Goal: Task Accomplishment & Management: Manage account settings

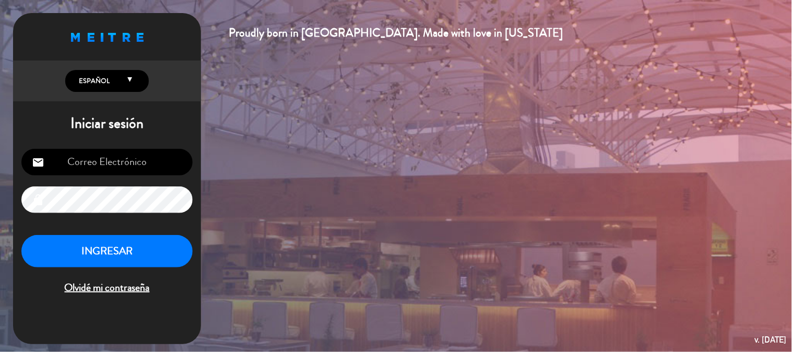
type input "[EMAIL_ADDRESS][DOMAIN_NAME]"
click at [75, 242] on button "INGRESAR" at bounding box center [106, 251] width 171 height 33
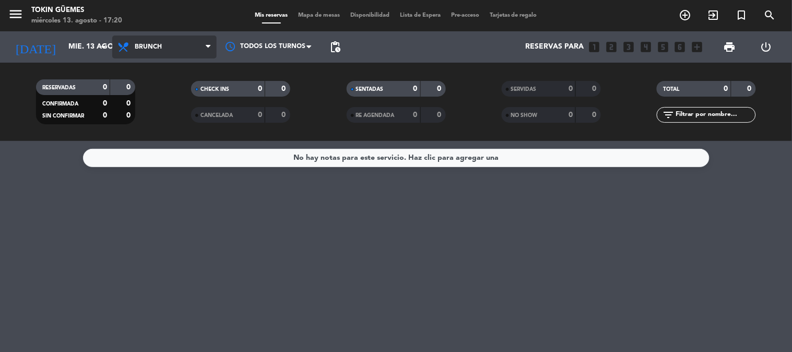
click at [153, 50] on span "Brunch" at bounding box center [148, 46] width 27 height 7
click at [160, 136] on div "menu Tokin [PERSON_NAME] [DATE] 13. agosto - 17:20 Mis reservas Mapa de mesas D…" at bounding box center [396, 70] width 792 height 141
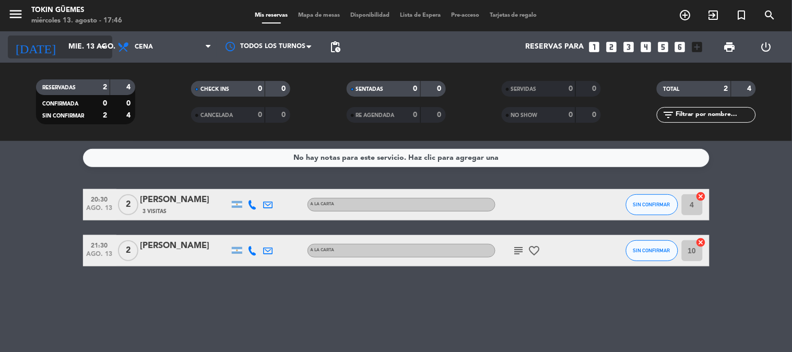
click at [91, 46] on input "mié. 13 ago." at bounding box center [112, 47] width 99 height 19
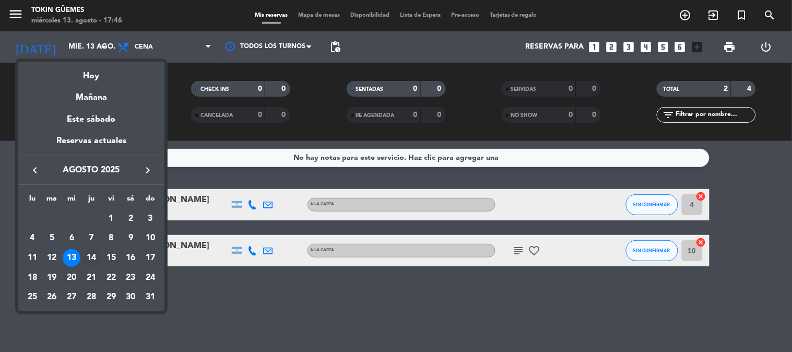
click at [92, 256] on div "14" at bounding box center [91, 258] width 18 height 18
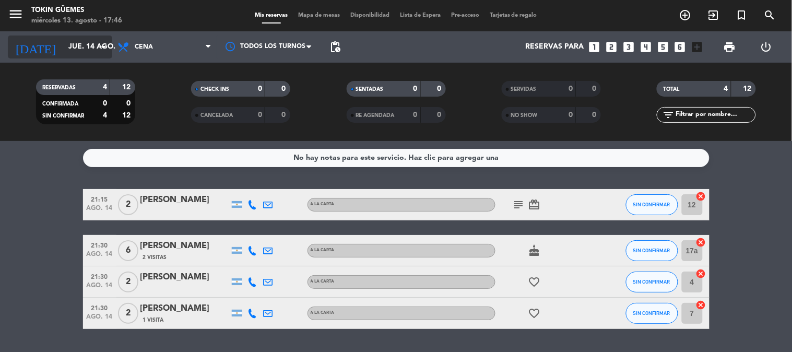
click at [63, 47] on input "jue. 14 ago." at bounding box center [112, 47] width 99 height 19
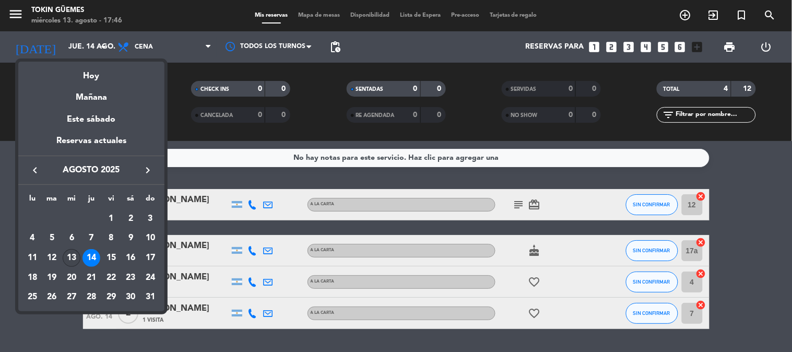
click at [70, 254] on div "13" at bounding box center [72, 258] width 18 height 18
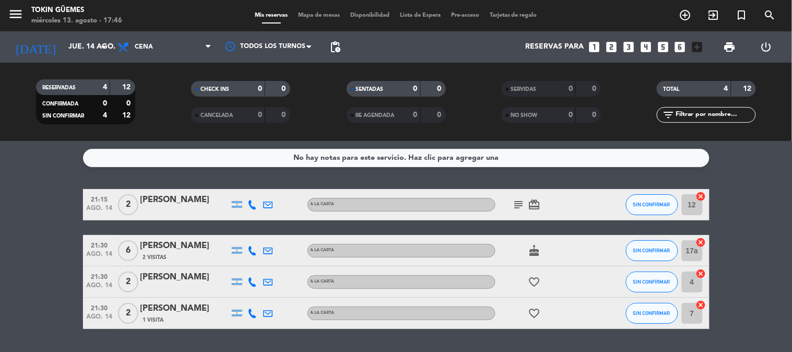
type input "mié. 13 ago."
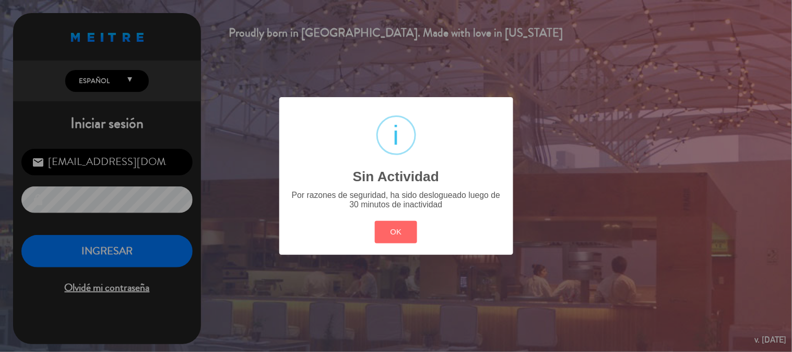
click at [146, 238] on div "? ! i Sin Actividad × Por razones de seguridad, ha sido deslogueado luego de 30…" at bounding box center [396, 176] width 792 height 352
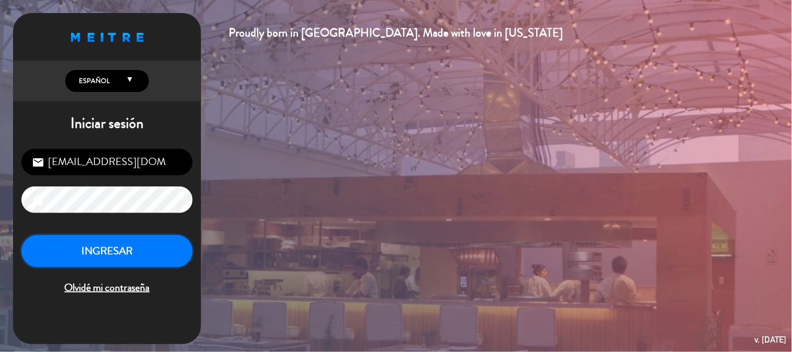
click at [147, 242] on button "INGRESAR" at bounding box center [106, 251] width 171 height 33
